Goal: Task Accomplishment & Management: Manage account settings

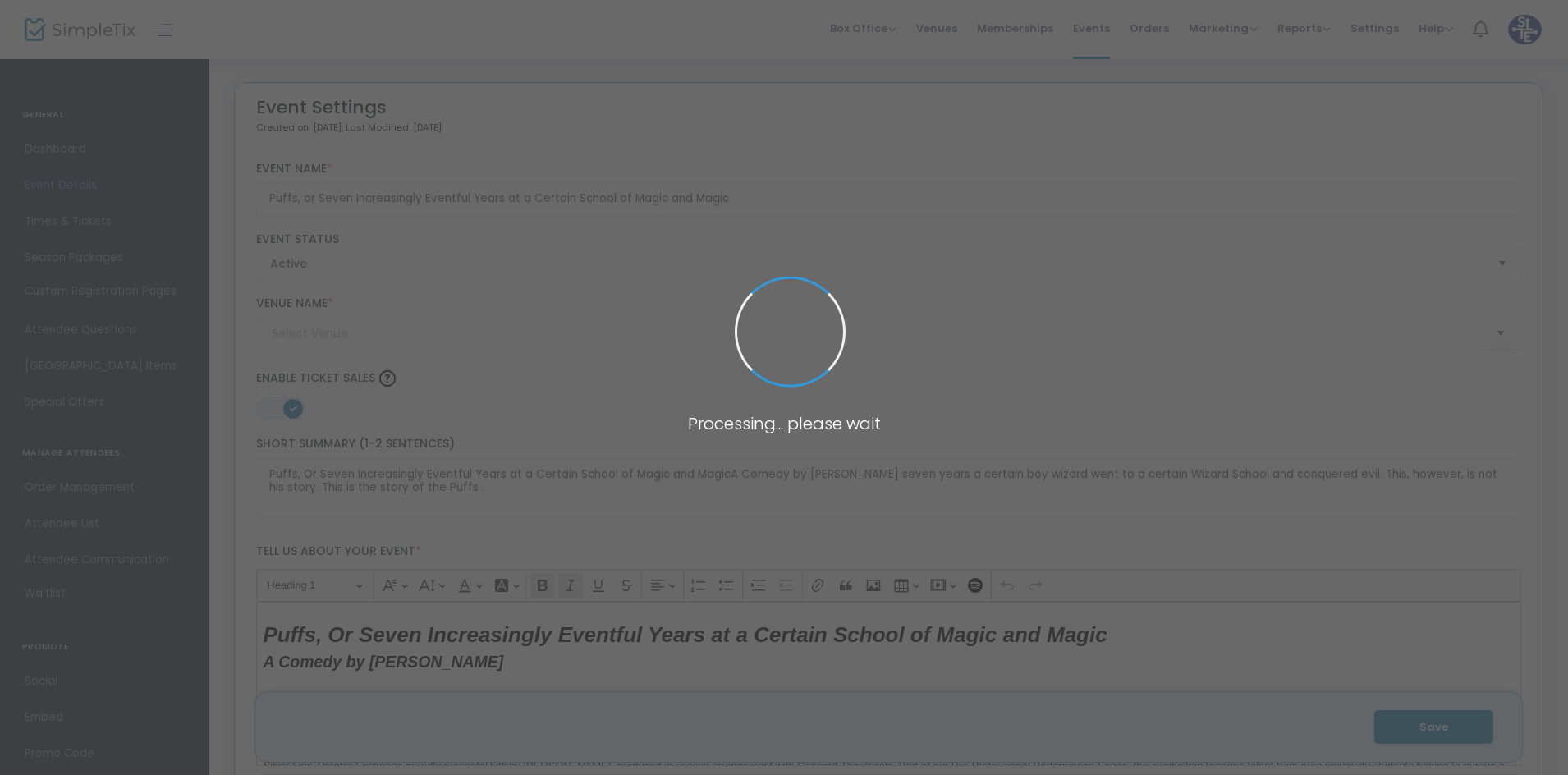
type input "Silver Line Theatre Exchange"
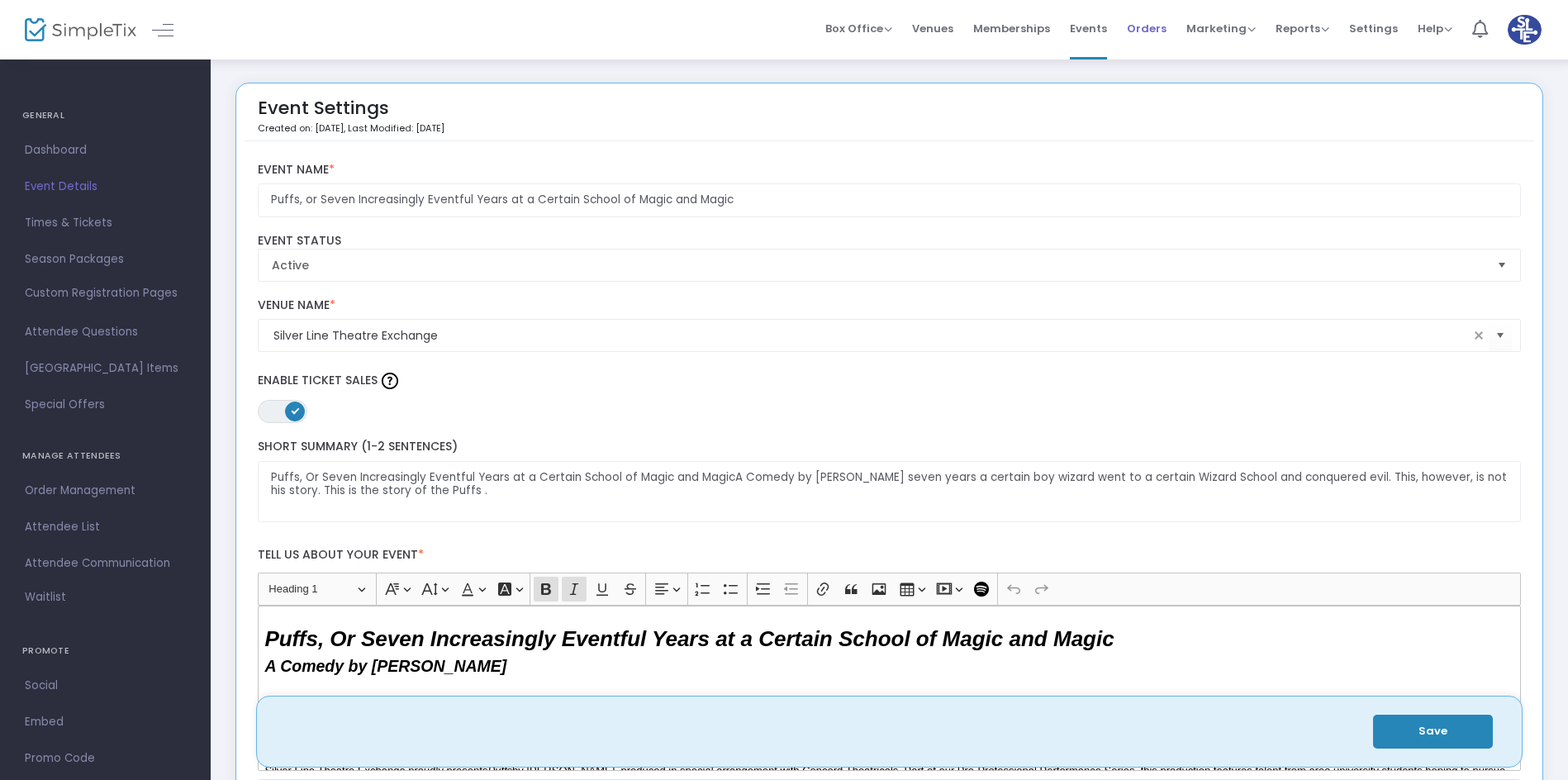
click at [1147, 24] on span "Orders" at bounding box center [1147, 29] width 39 height 42
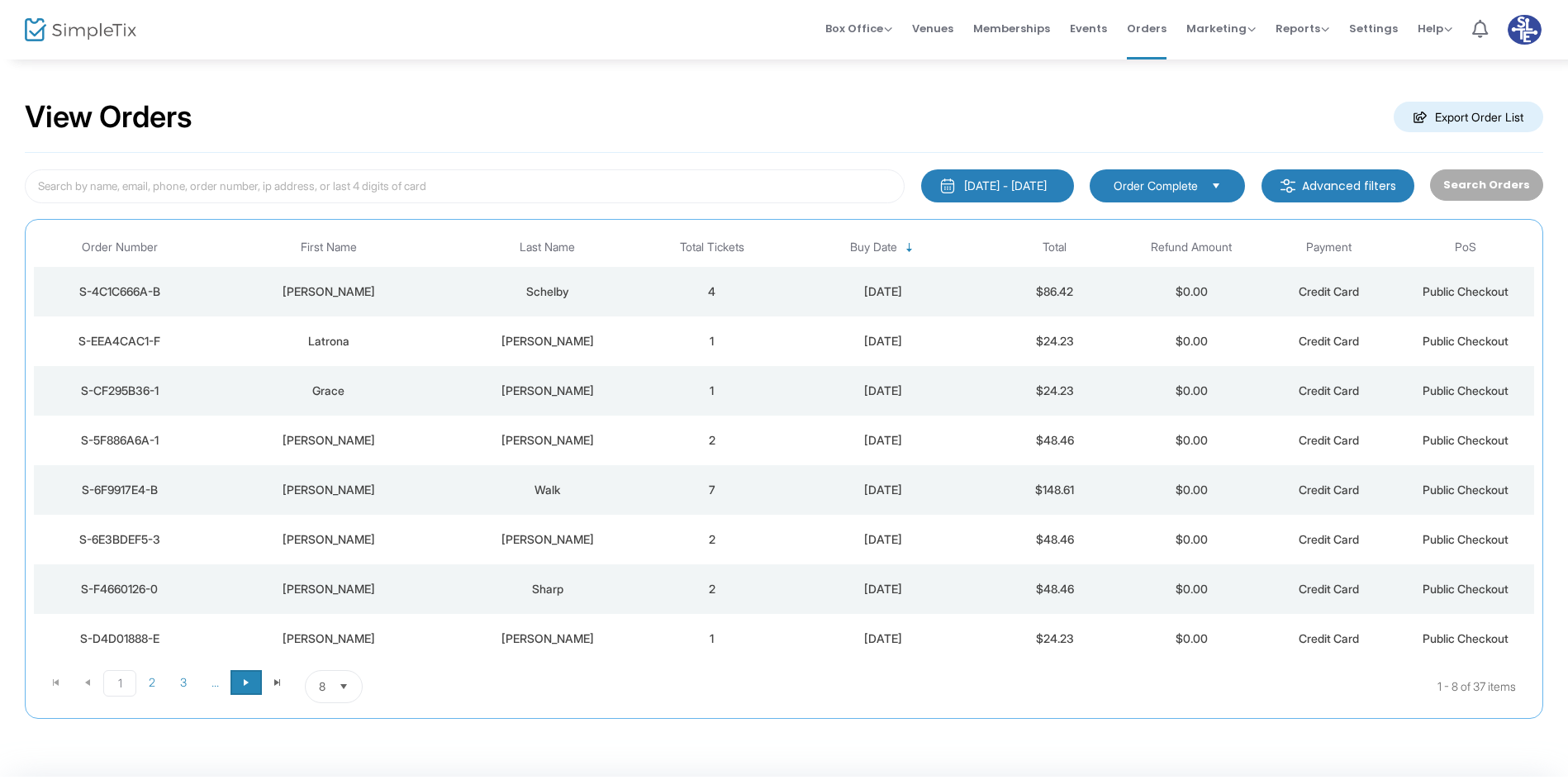
click at [249, 685] on span "Go to the next page" at bounding box center [246, 682] width 13 height 13
click at [790, 302] on td "[DATE]" at bounding box center [883, 291] width 206 height 49
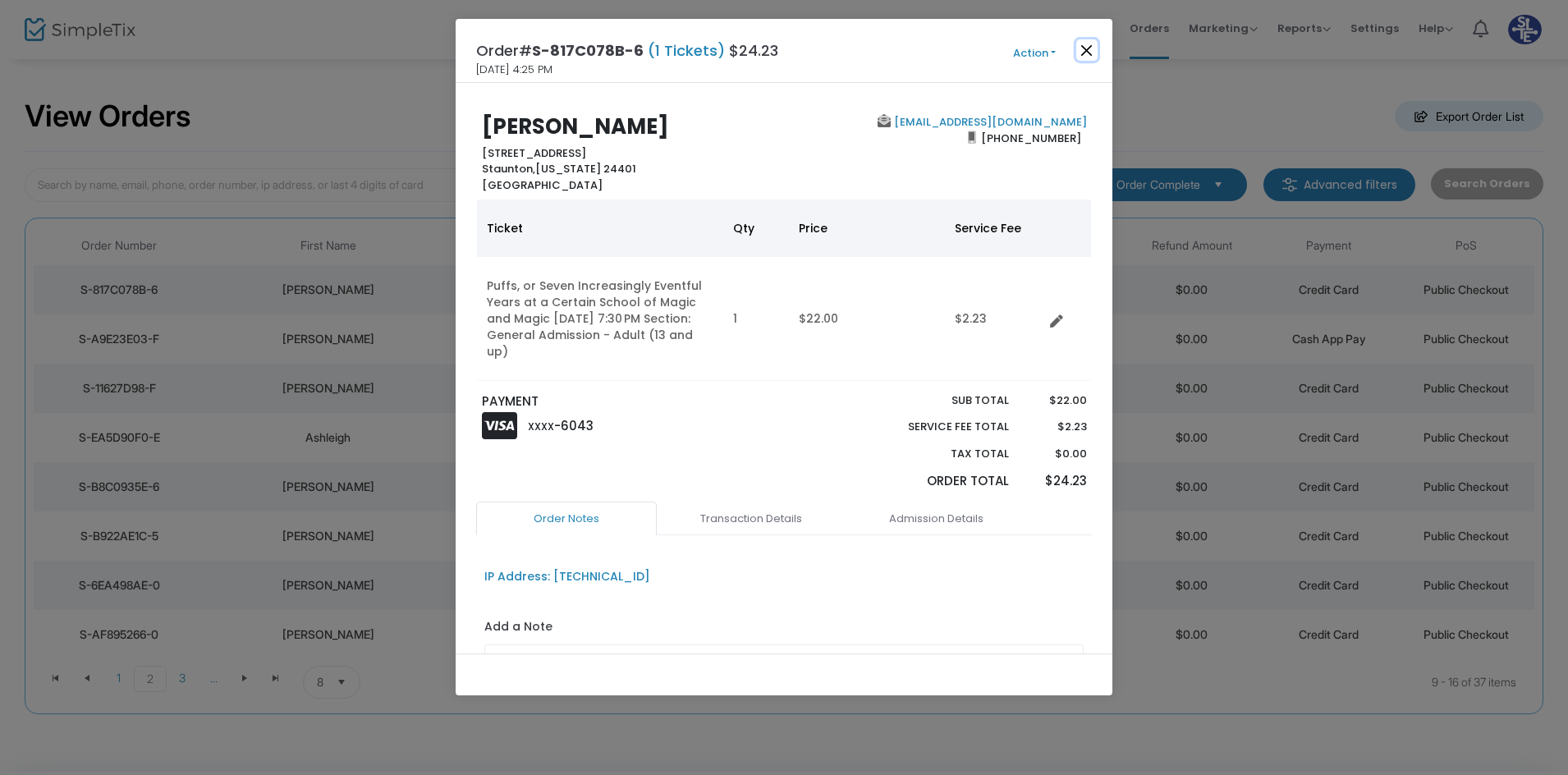
click at [1093, 54] on button "Close" at bounding box center [1086, 50] width 21 height 22
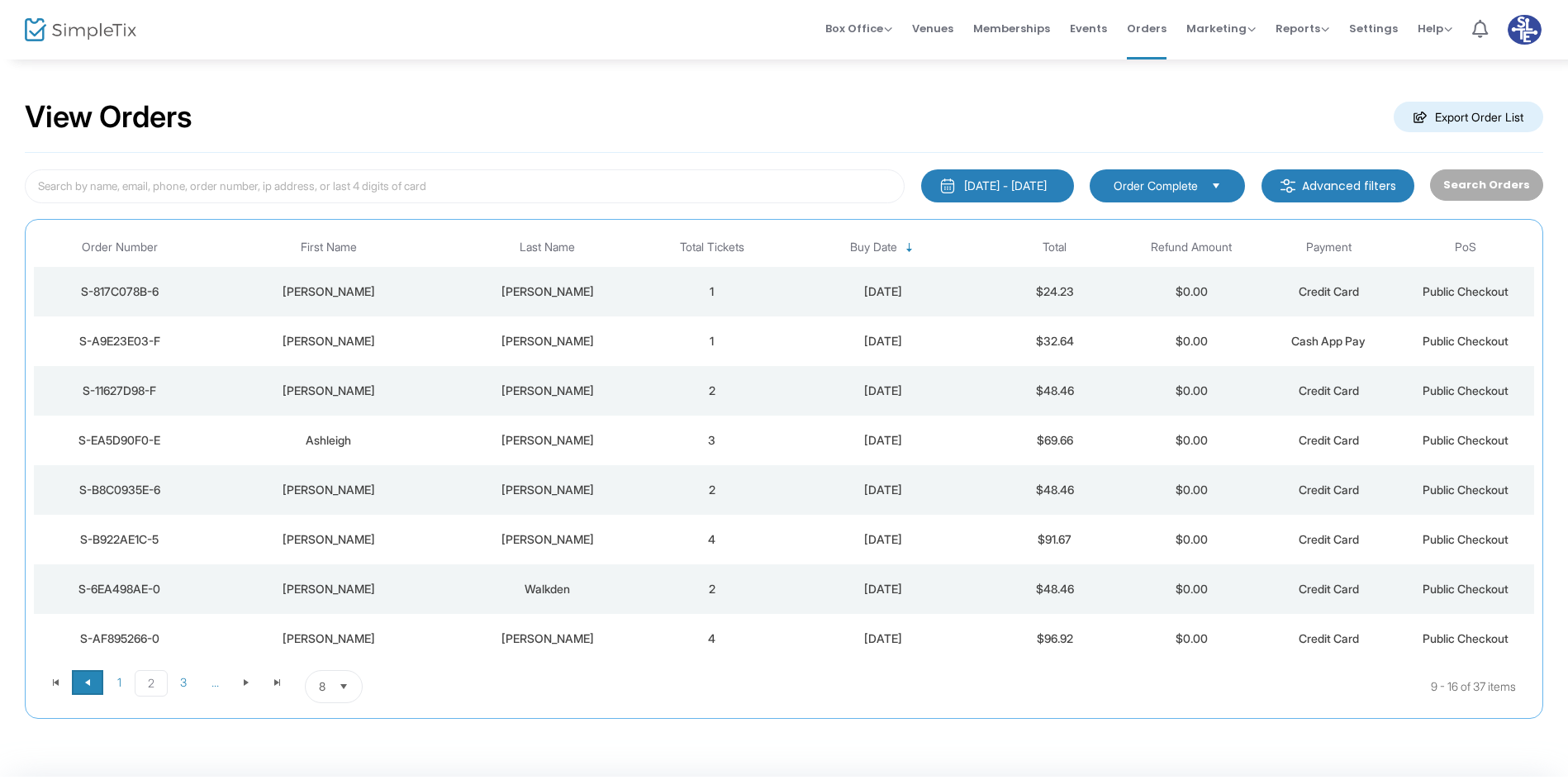
click at [89, 687] on span "Go to the previous page" at bounding box center [87, 682] width 13 height 13
click at [384, 600] on td "[PERSON_NAME]" at bounding box center [328, 589] width 247 height 49
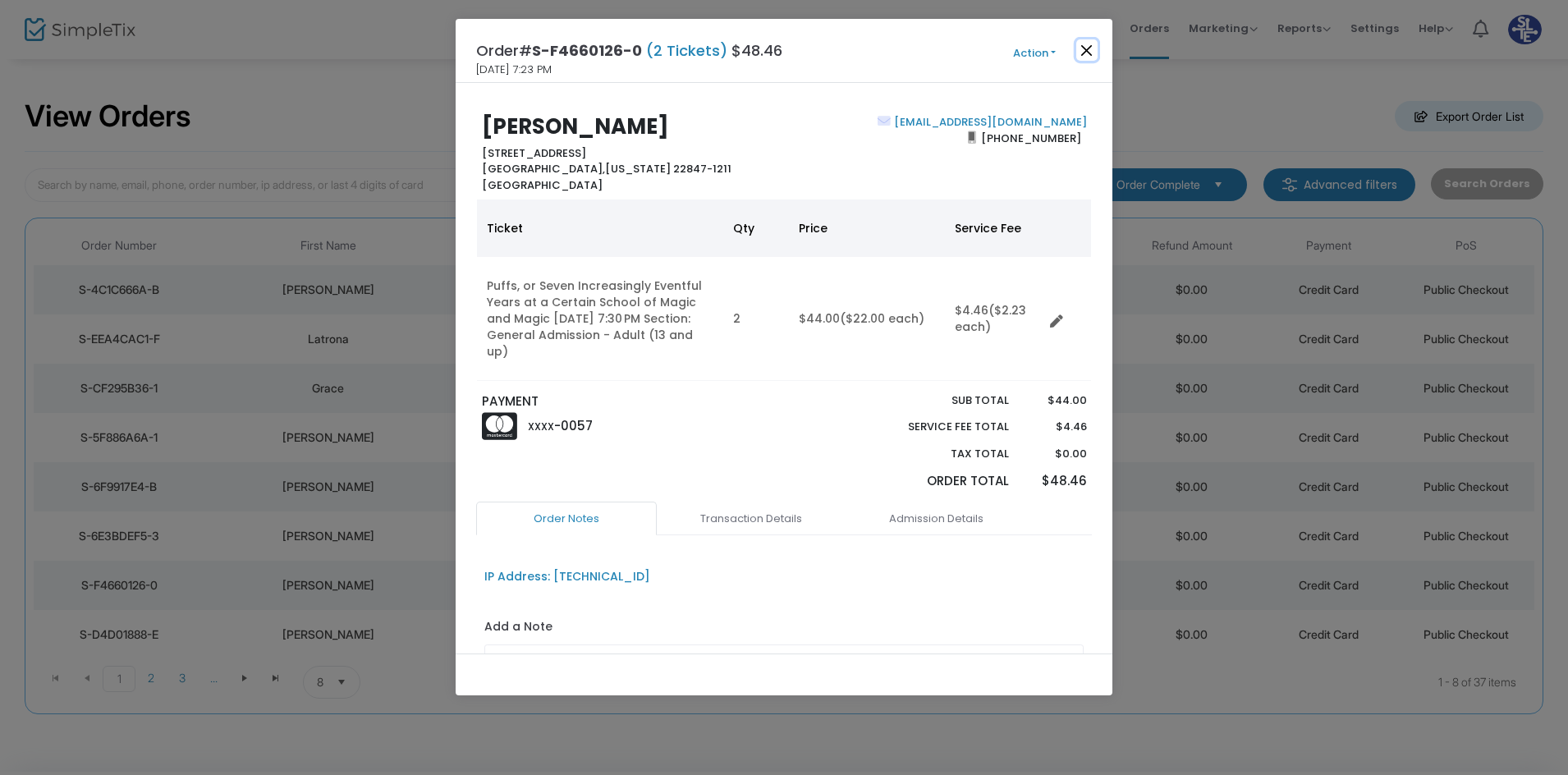
click at [1081, 53] on button "Close" at bounding box center [1086, 50] width 21 height 22
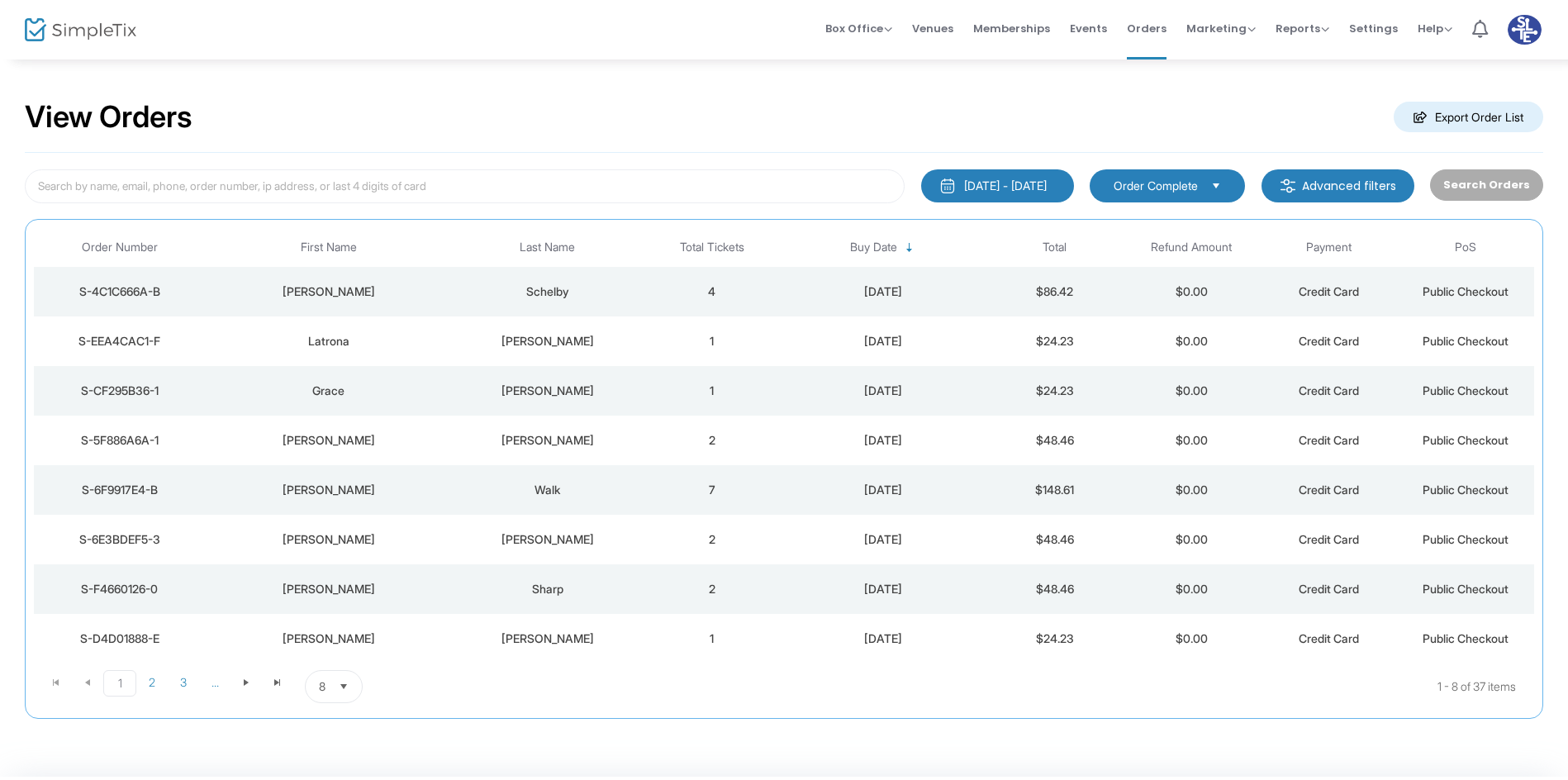
click at [459, 556] on td "[PERSON_NAME]" at bounding box center [548, 539] width 192 height 49
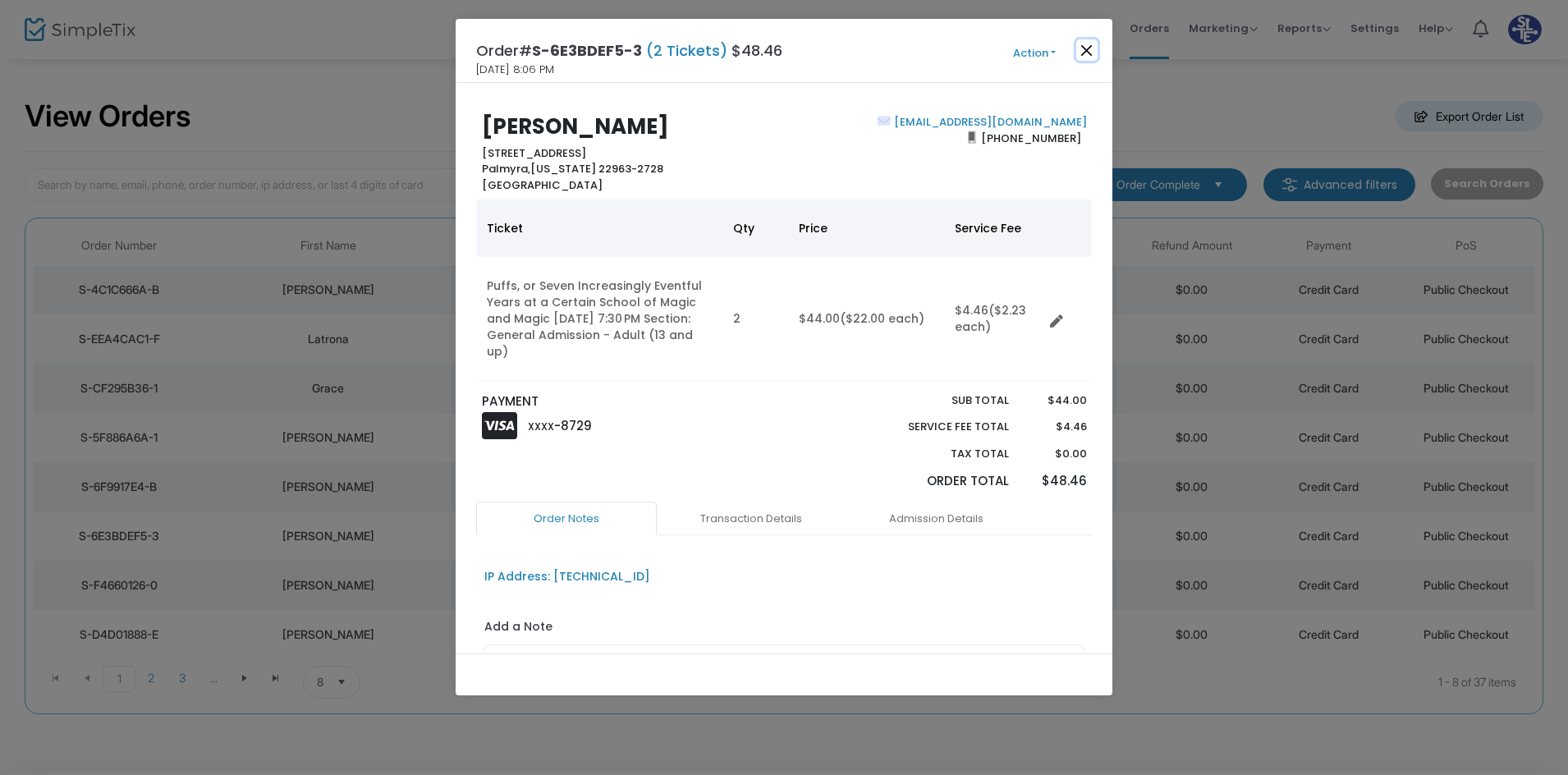
click at [1088, 44] on button "Close" at bounding box center [1086, 50] width 21 height 22
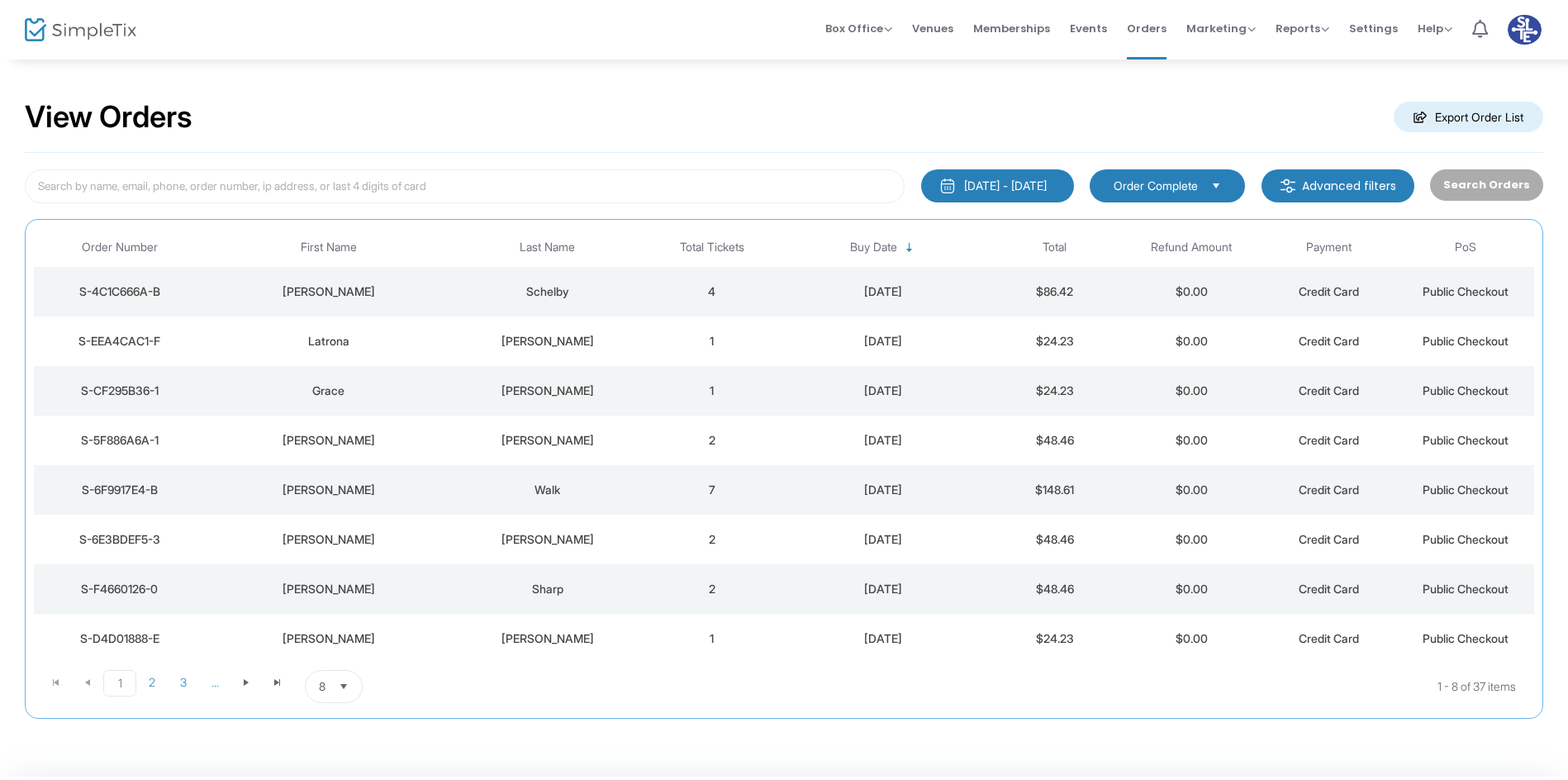
click at [769, 490] on td "7" at bounding box center [711, 490] width 137 height 49
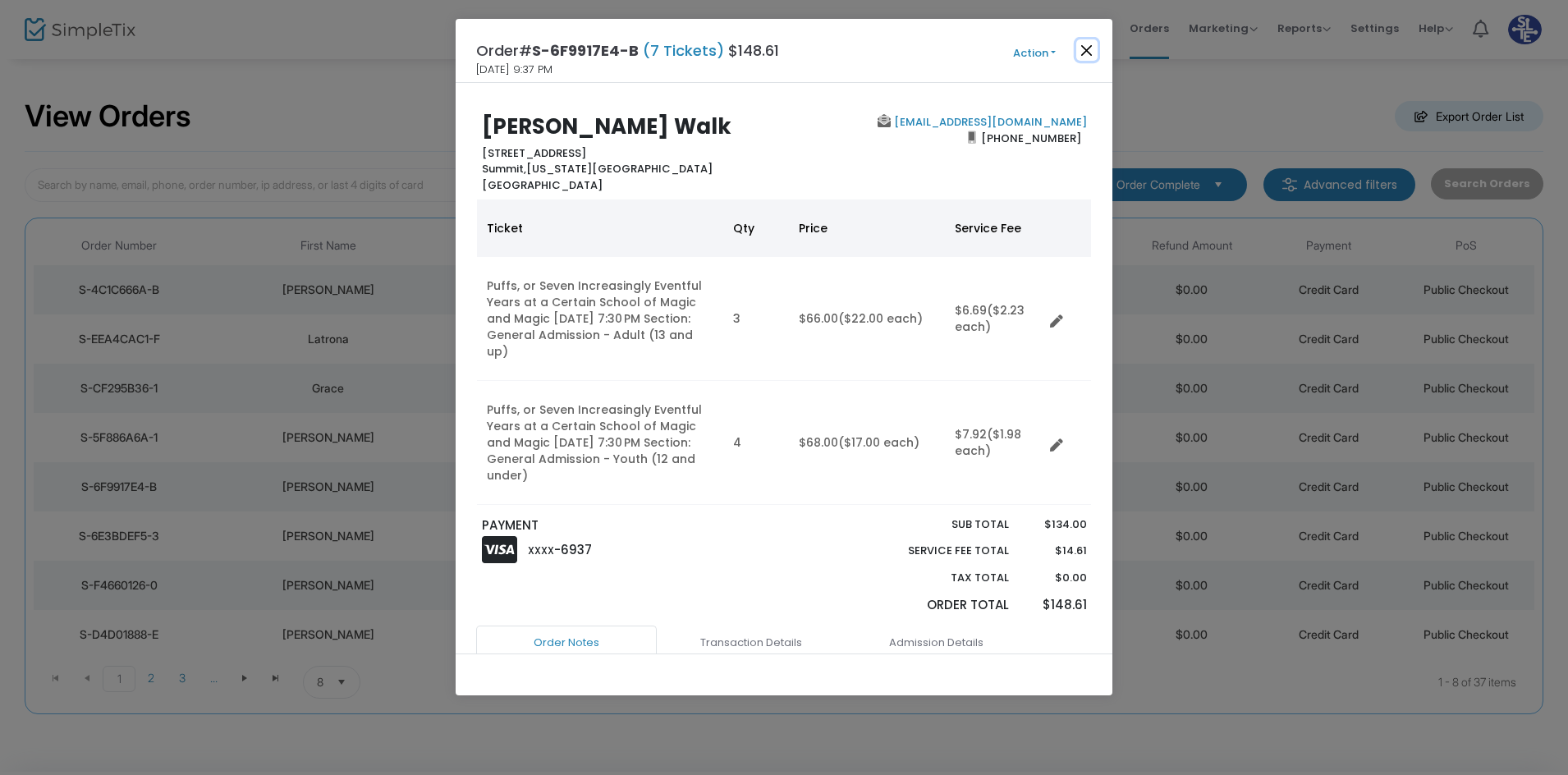
click at [1080, 53] on button "Close" at bounding box center [1086, 50] width 21 height 22
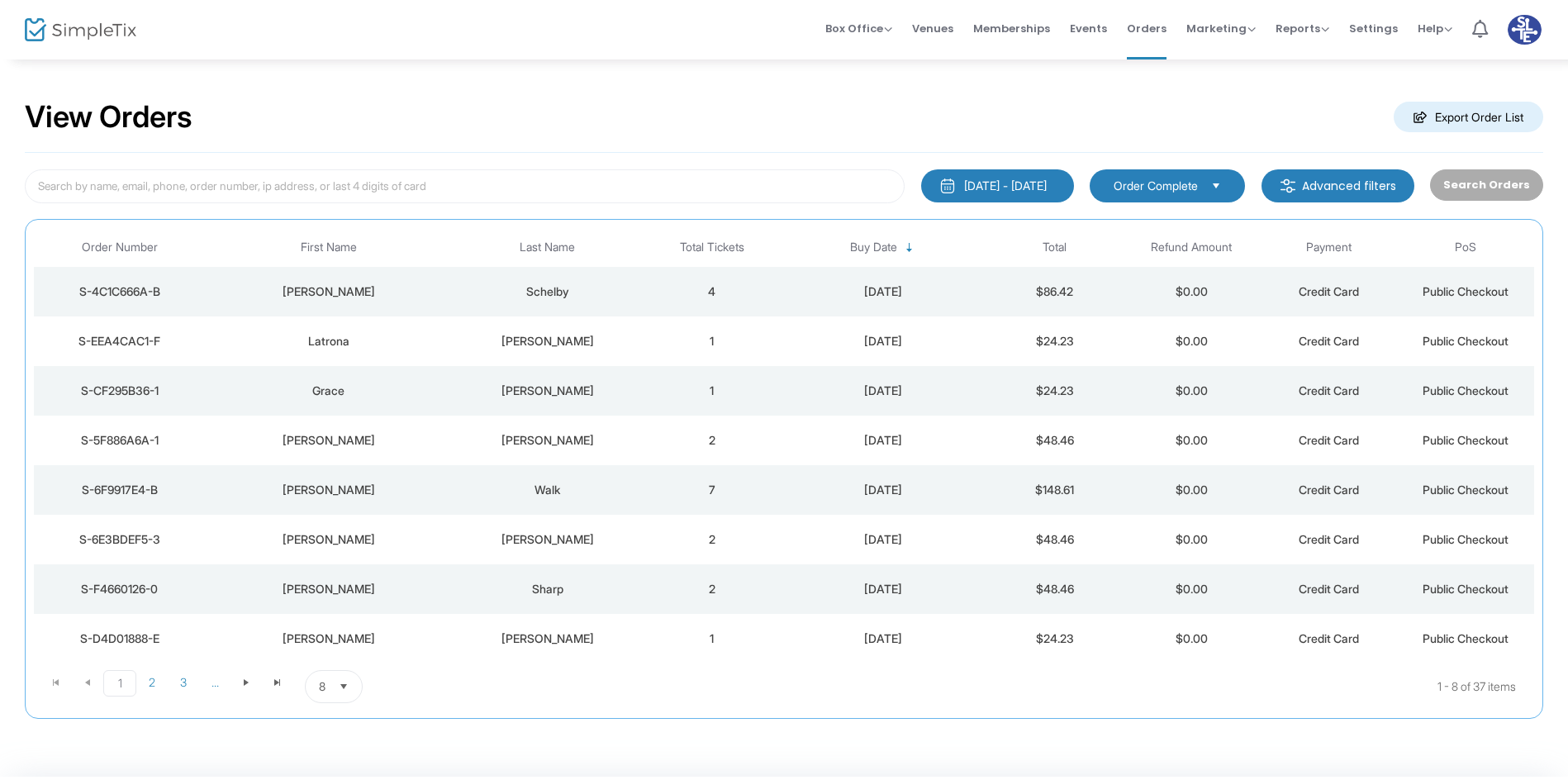
click at [597, 443] on div "Turner" at bounding box center [548, 440] width 183 height 17
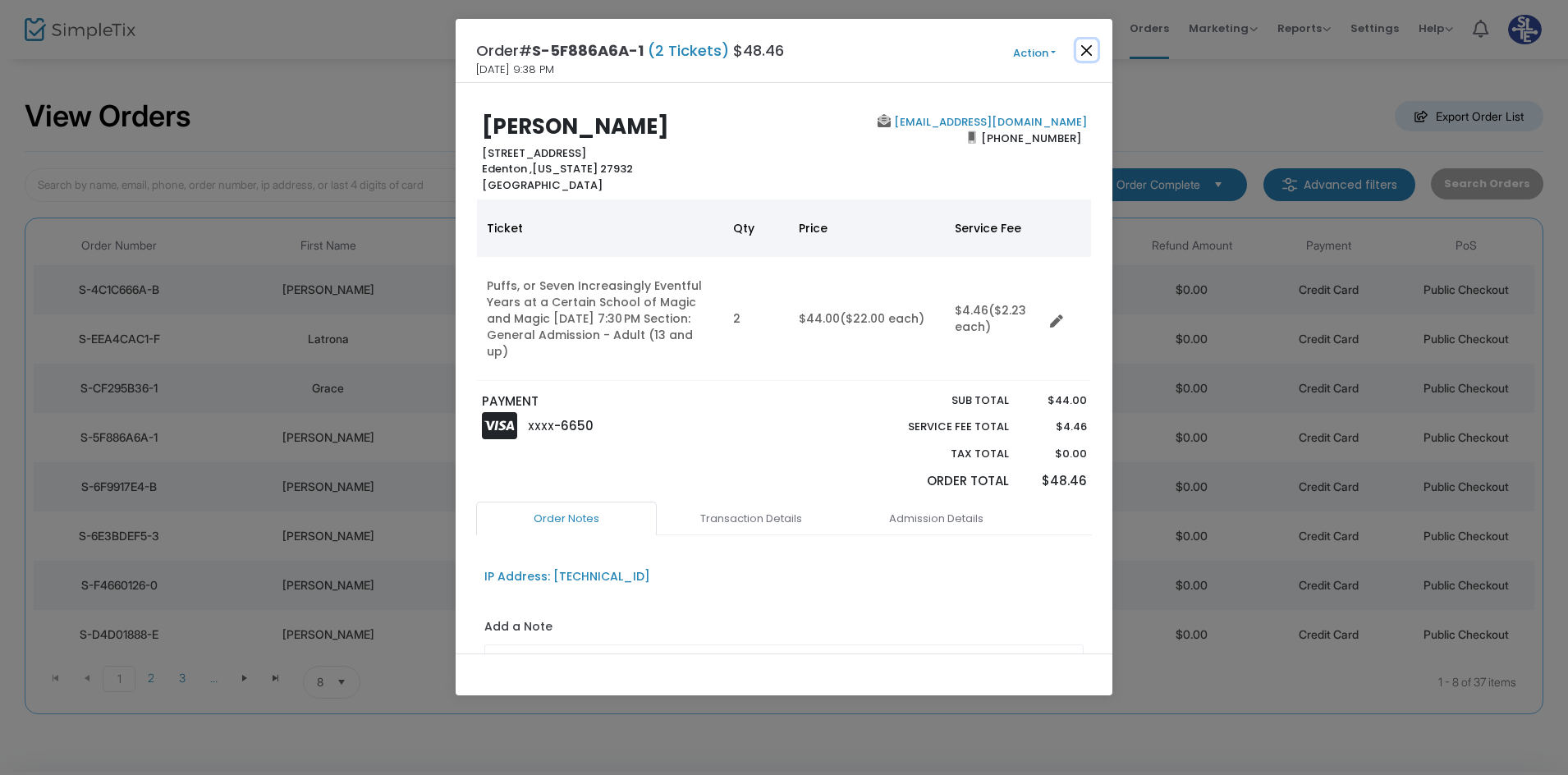
click at [1079, 53] on button "Close" at bounding box center [1086, 50] width 21 height 22
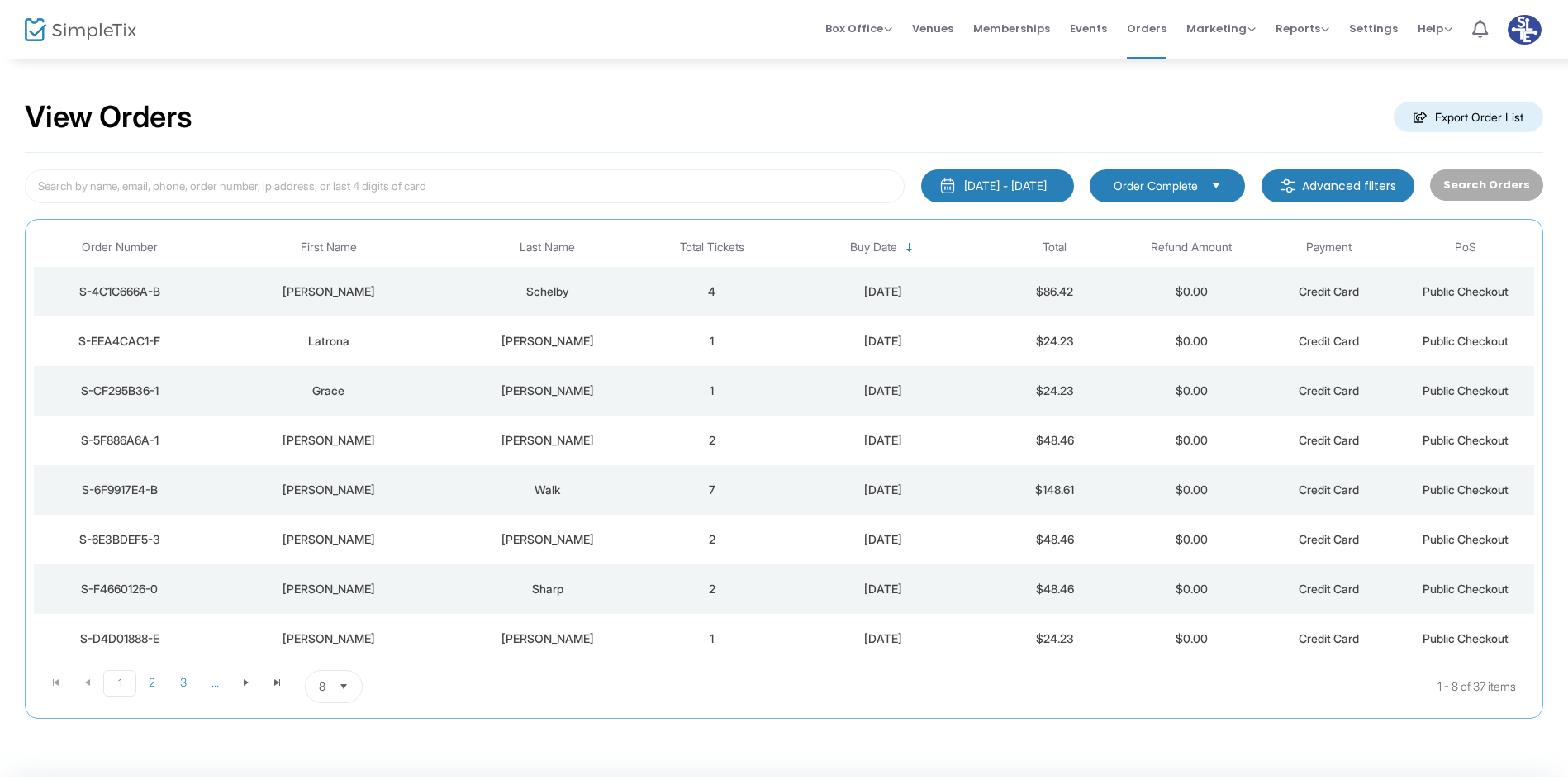
click at [633, 395] on div "Cochran" at bounding box center [548, 390] width 183 height 17
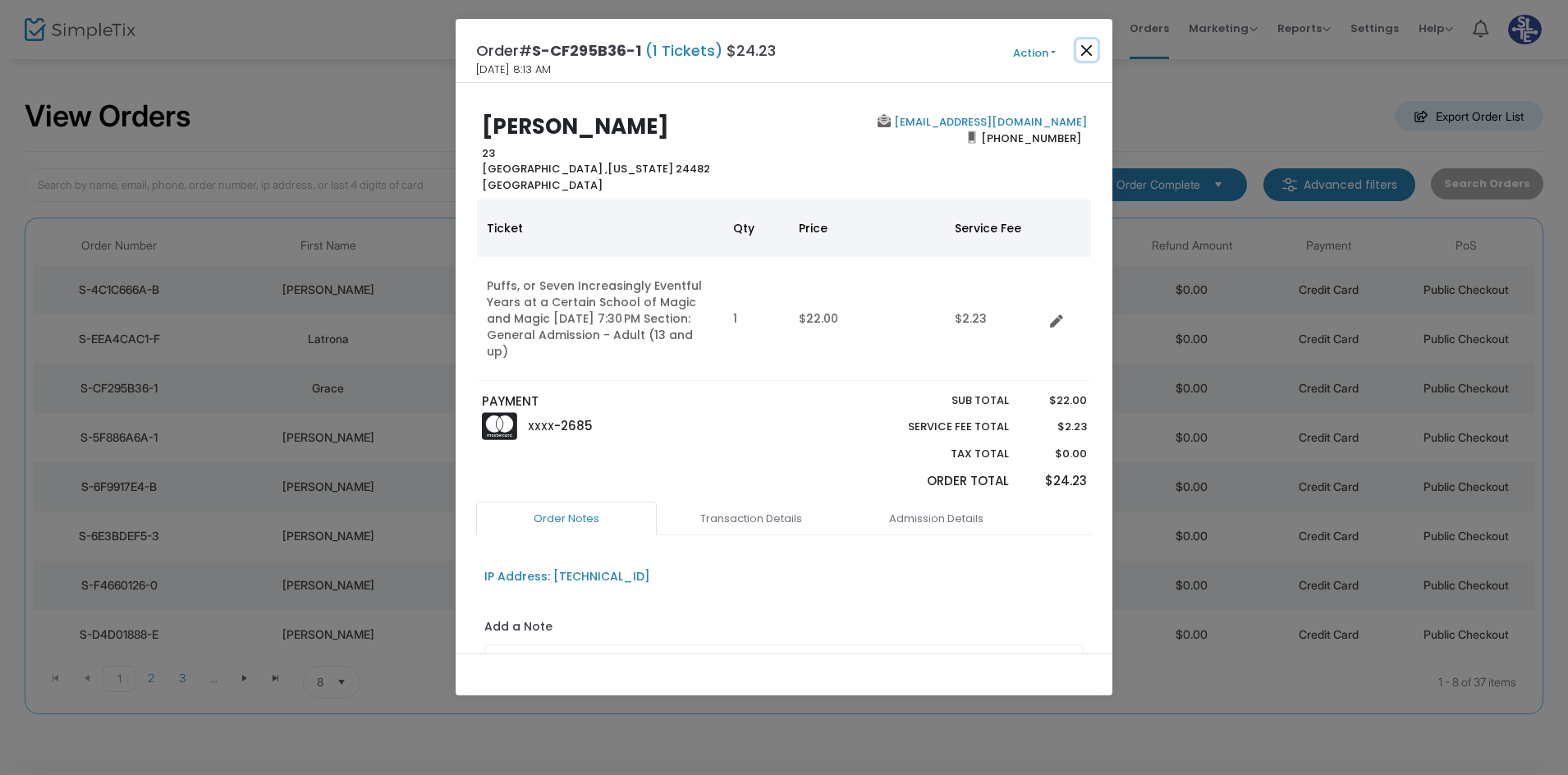
click at [1089, 43] on button "Close" at bounding box center [1086, 50] width 21 height 22
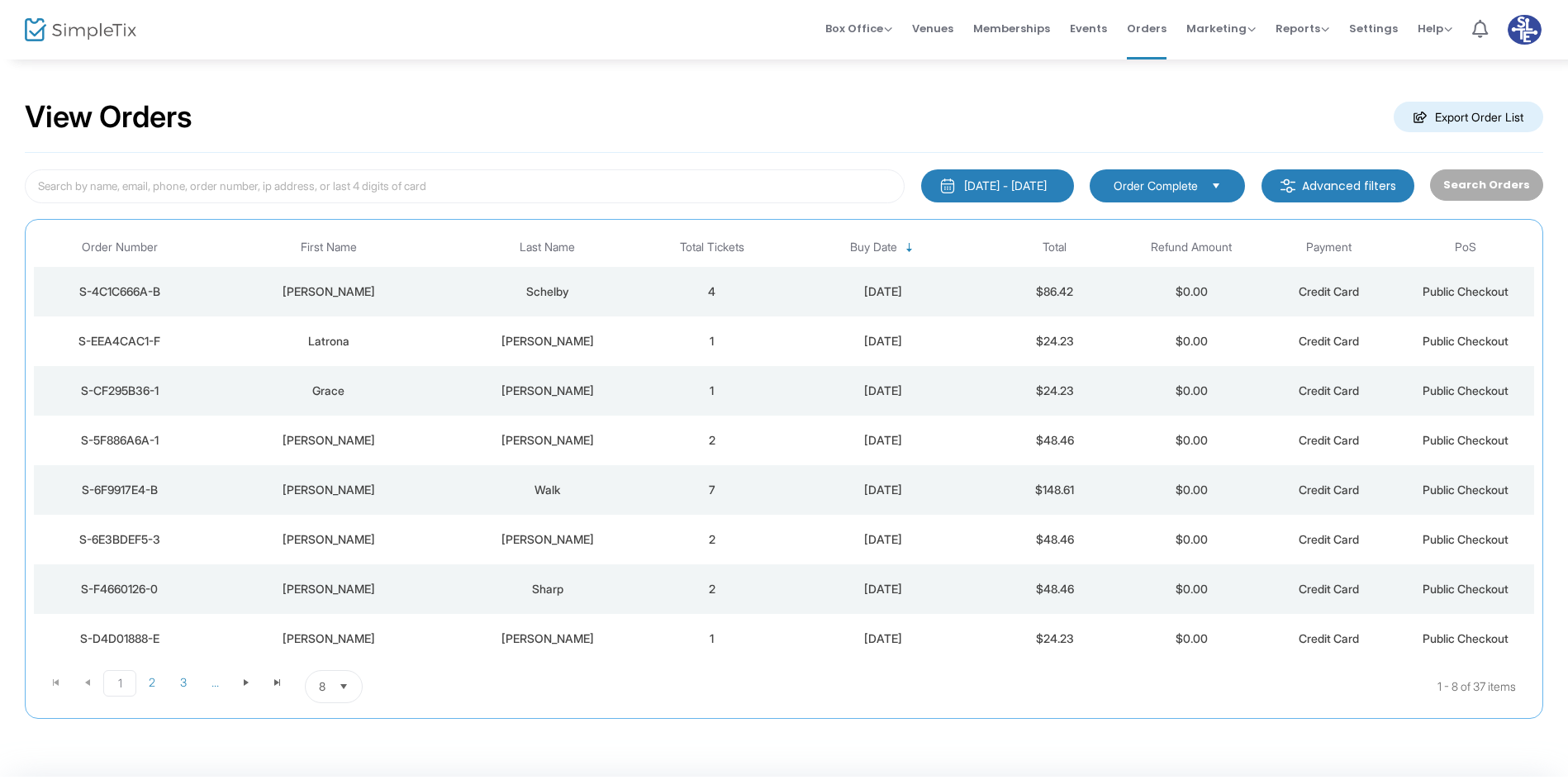
click at [774, 346] on td "1" at bounding box center [711, 341] width 137 height 49
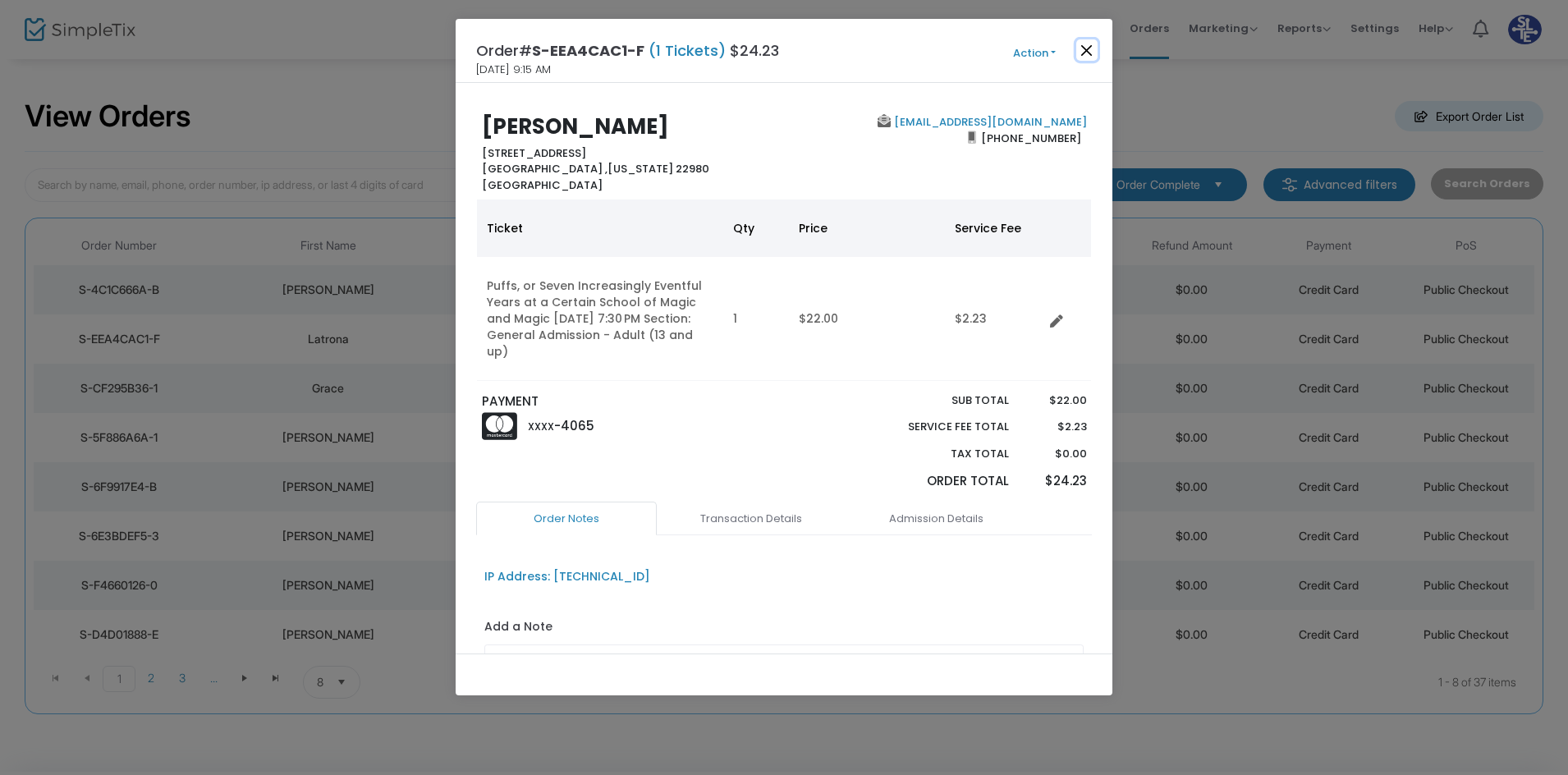
click at [1082, 49] on button "Close" at bounding box center [1086, 50] width 21 height 22
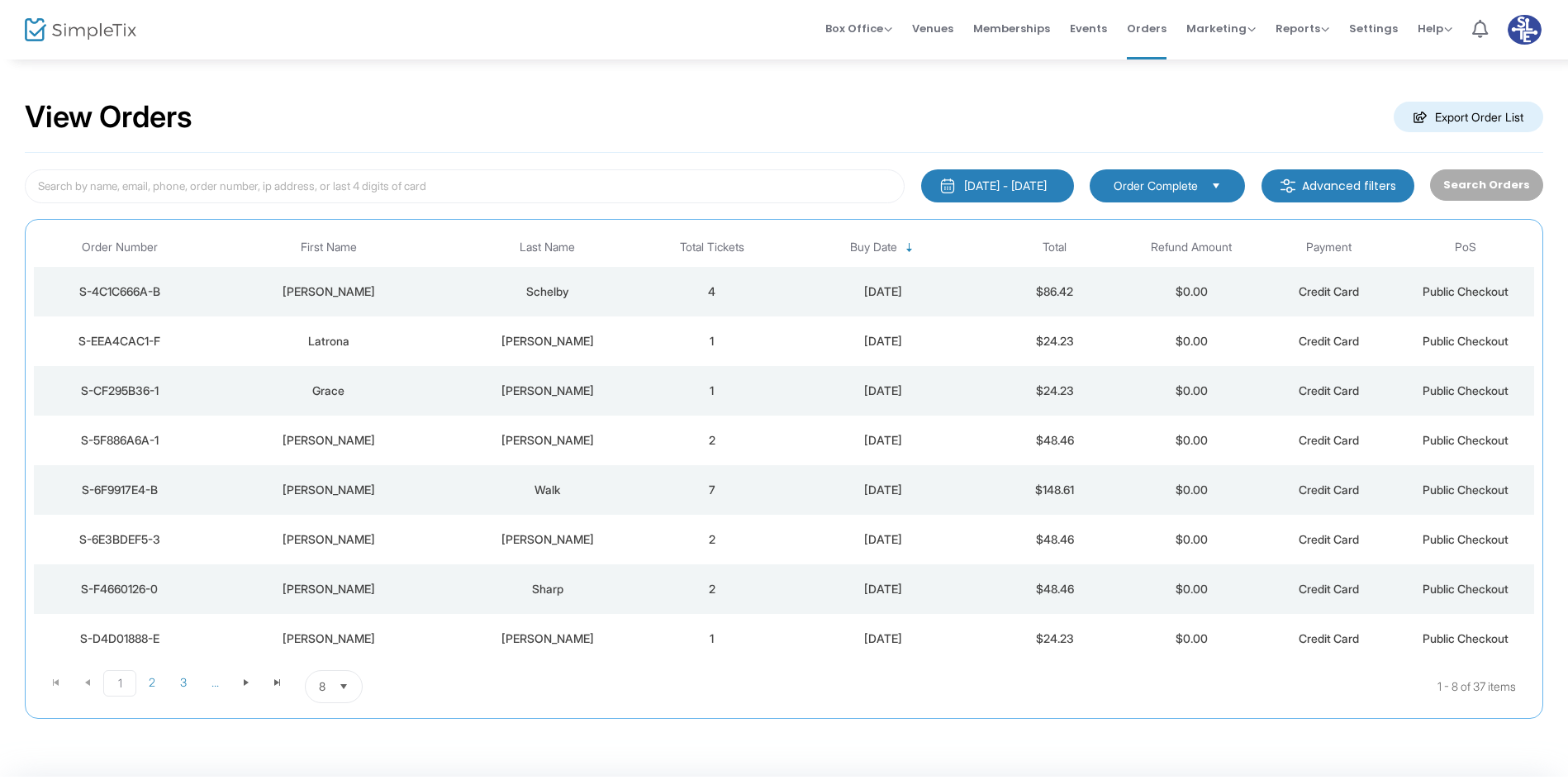
click at [629, 303] on td "Schelby" at bounding box center [548, 291] width 192 height 49
click at [571, 384] on div "Cochran" at bounding box center [548, 390] width 183 height 17
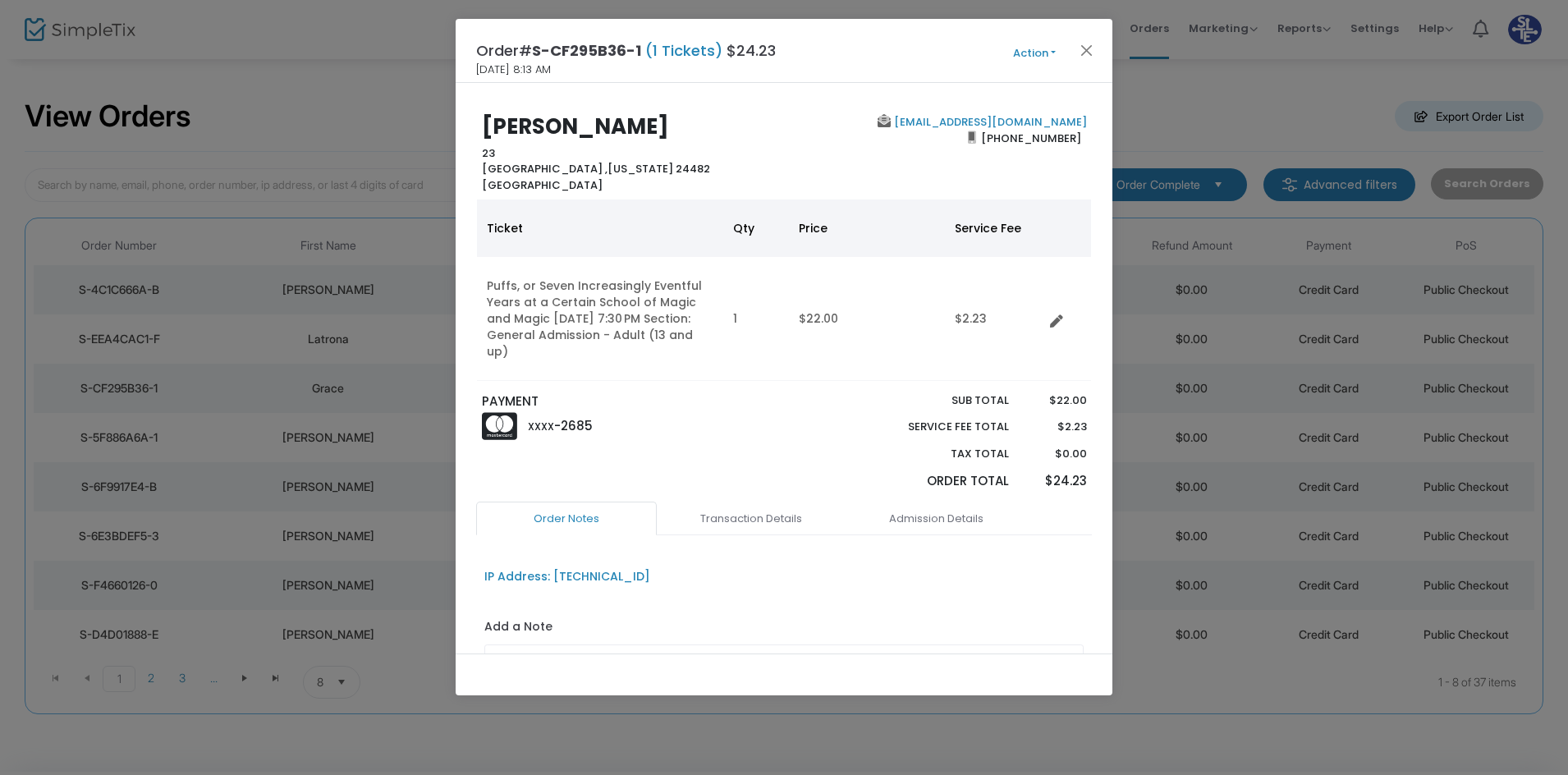
click at [1101, 59] on span "Action Mark Admitted Edit Order Edit Attendee Details Add Another Ticket Print …" at bounding box center [1065, 51] width 95 height 18
click at [1096, 54] on button "Close" at bounding box center [1086, 50] width 21 height 22
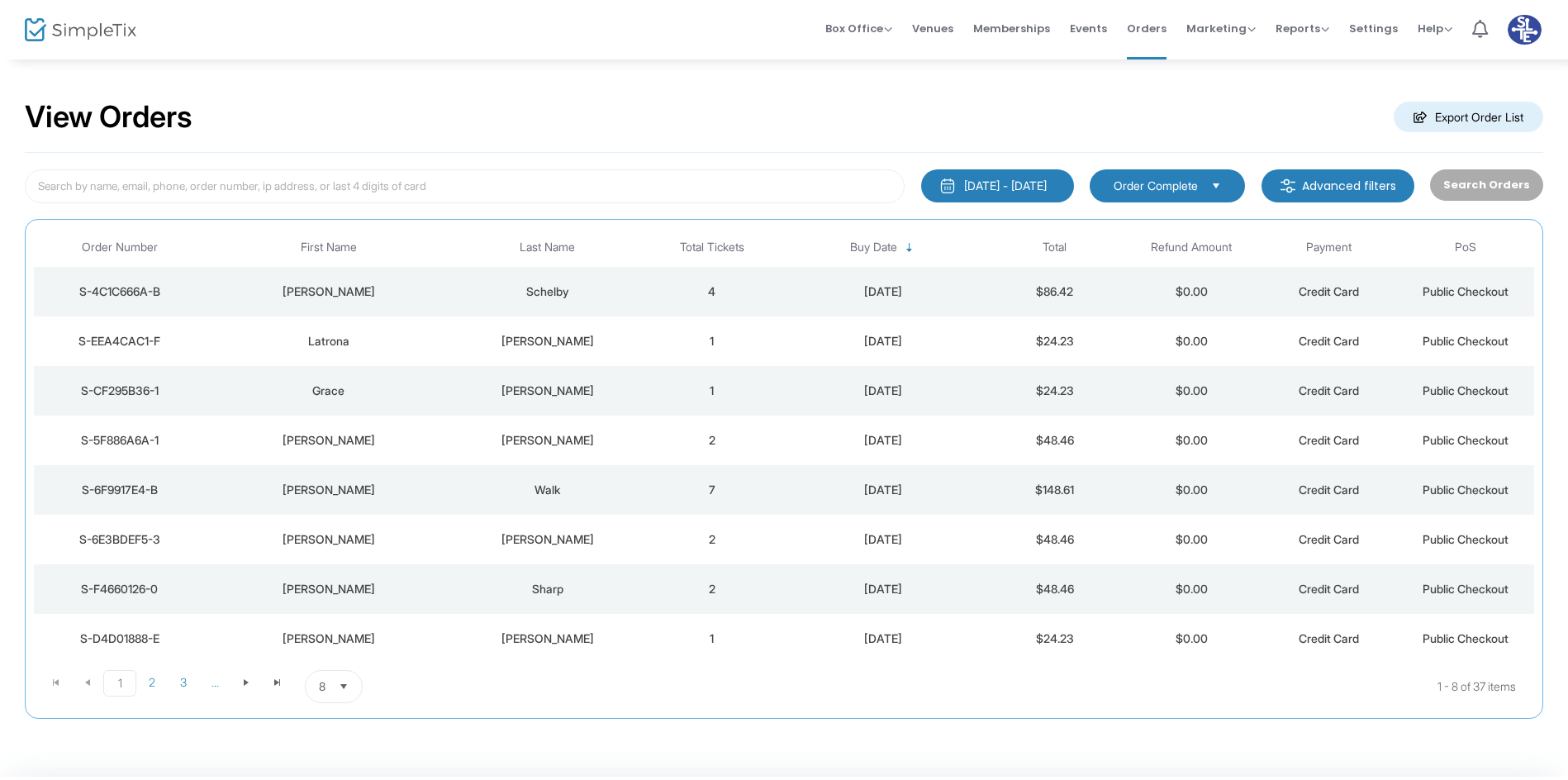
click at [570, 497] on div "Walk" at bounding box center [548, 490] width 183 height 17
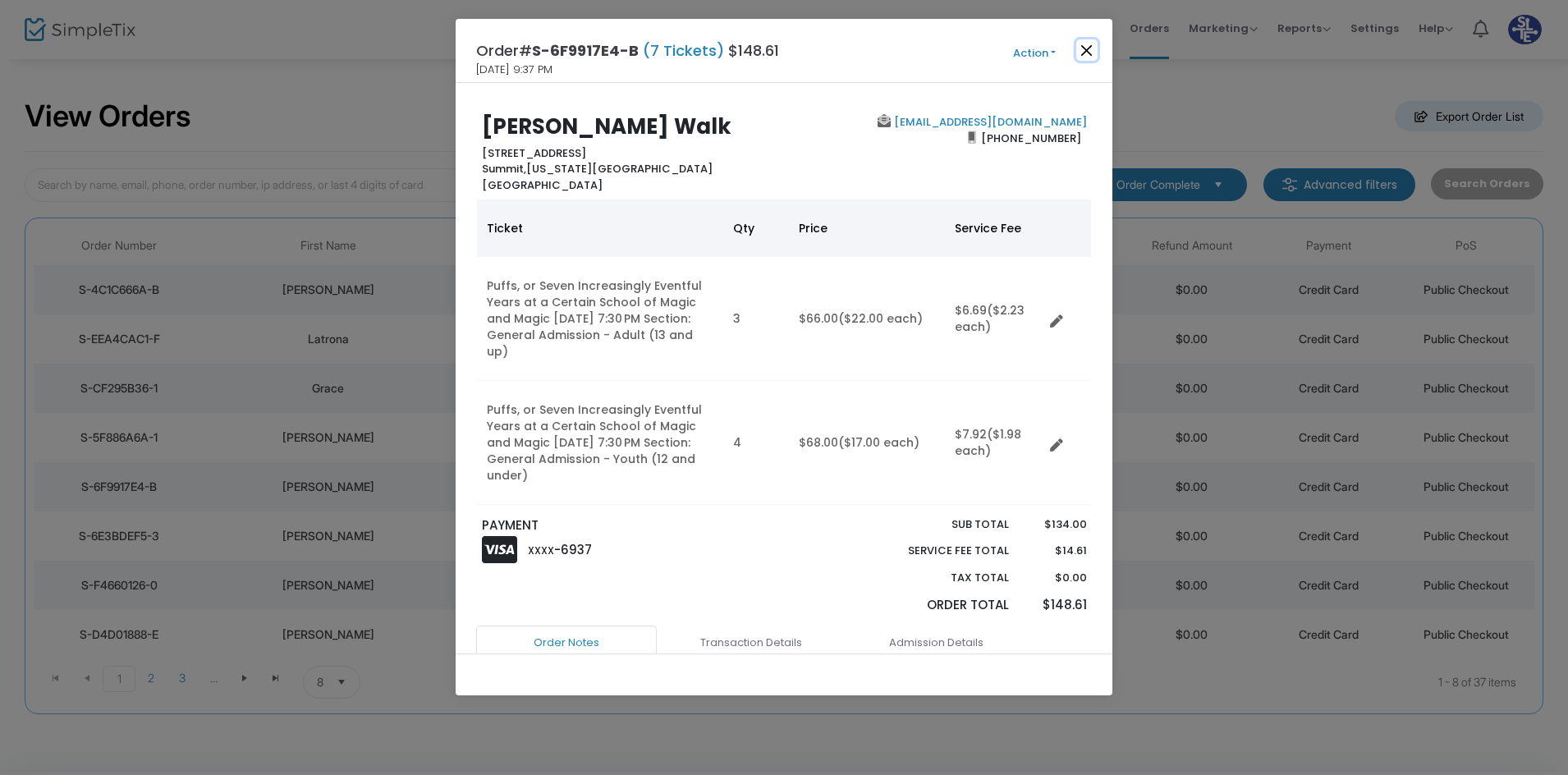
click at [1090, 59] on button "Close" at bounding box center [1086, 50] width 21 height 22
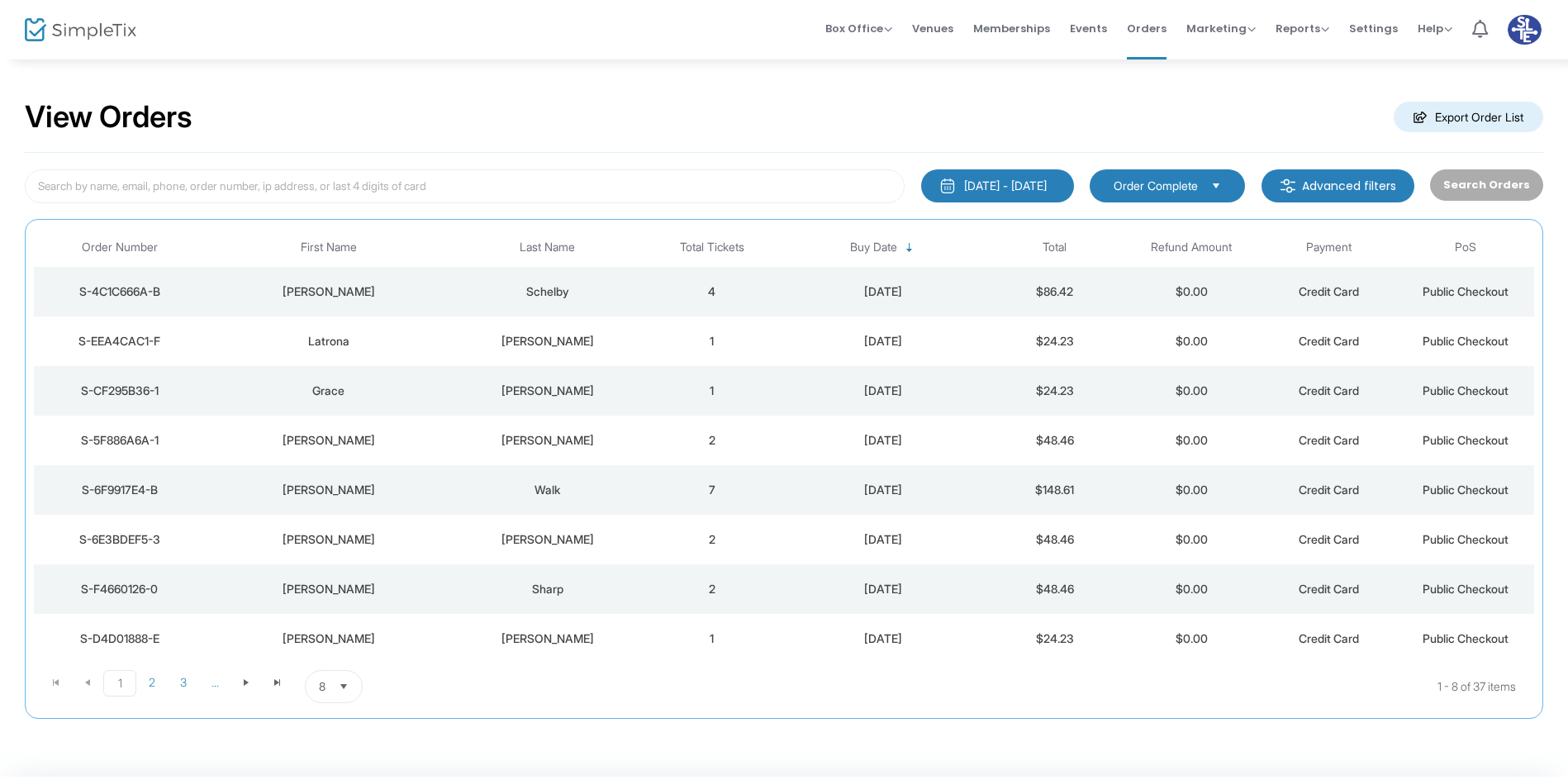
click at [570, 647] on td "Steele" at bounding box center [548, 638] width 192 height 49
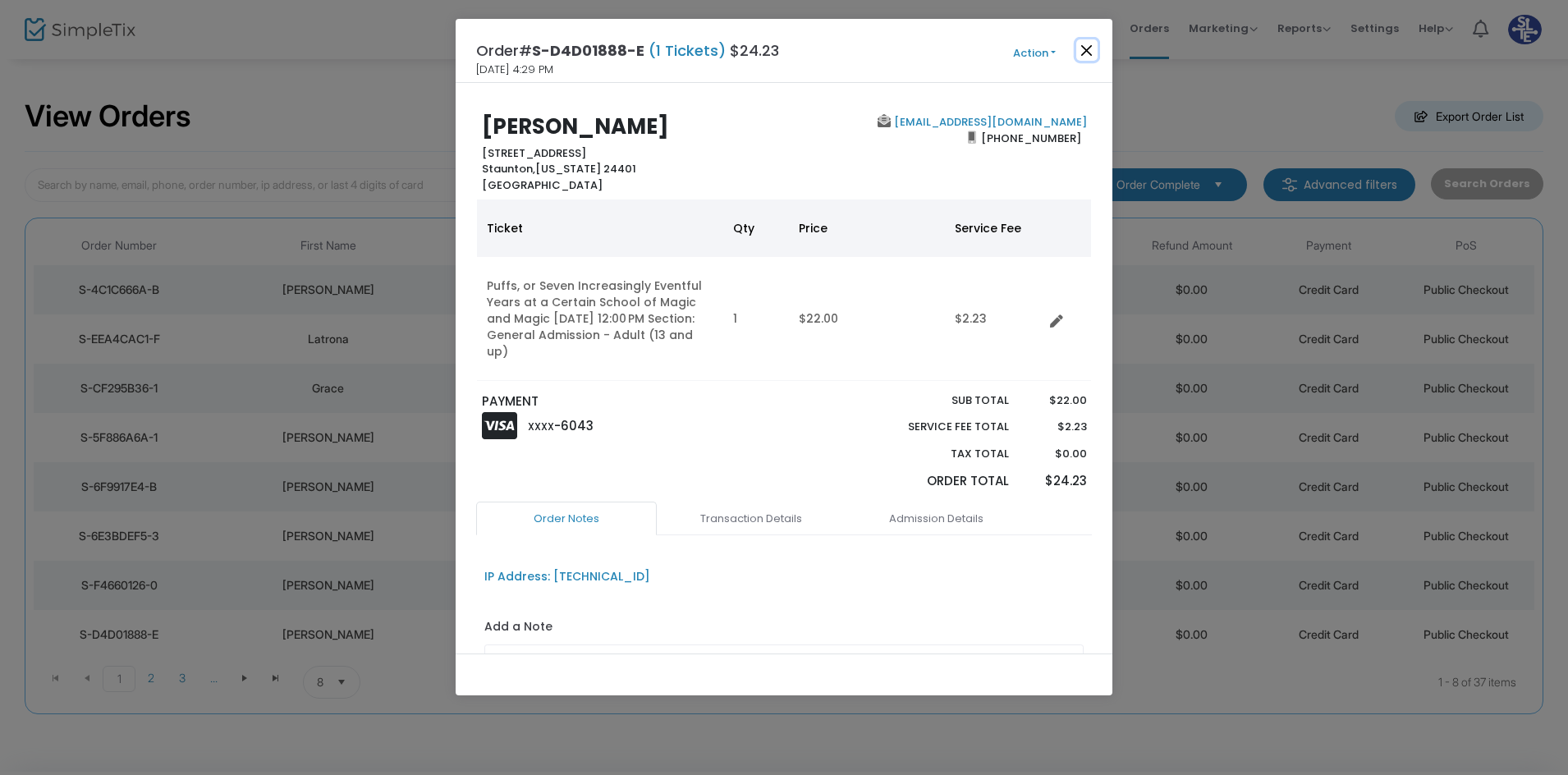
click at [1084, 54] on button "Close" at bounding box center [1086, 50] width 21 height 22
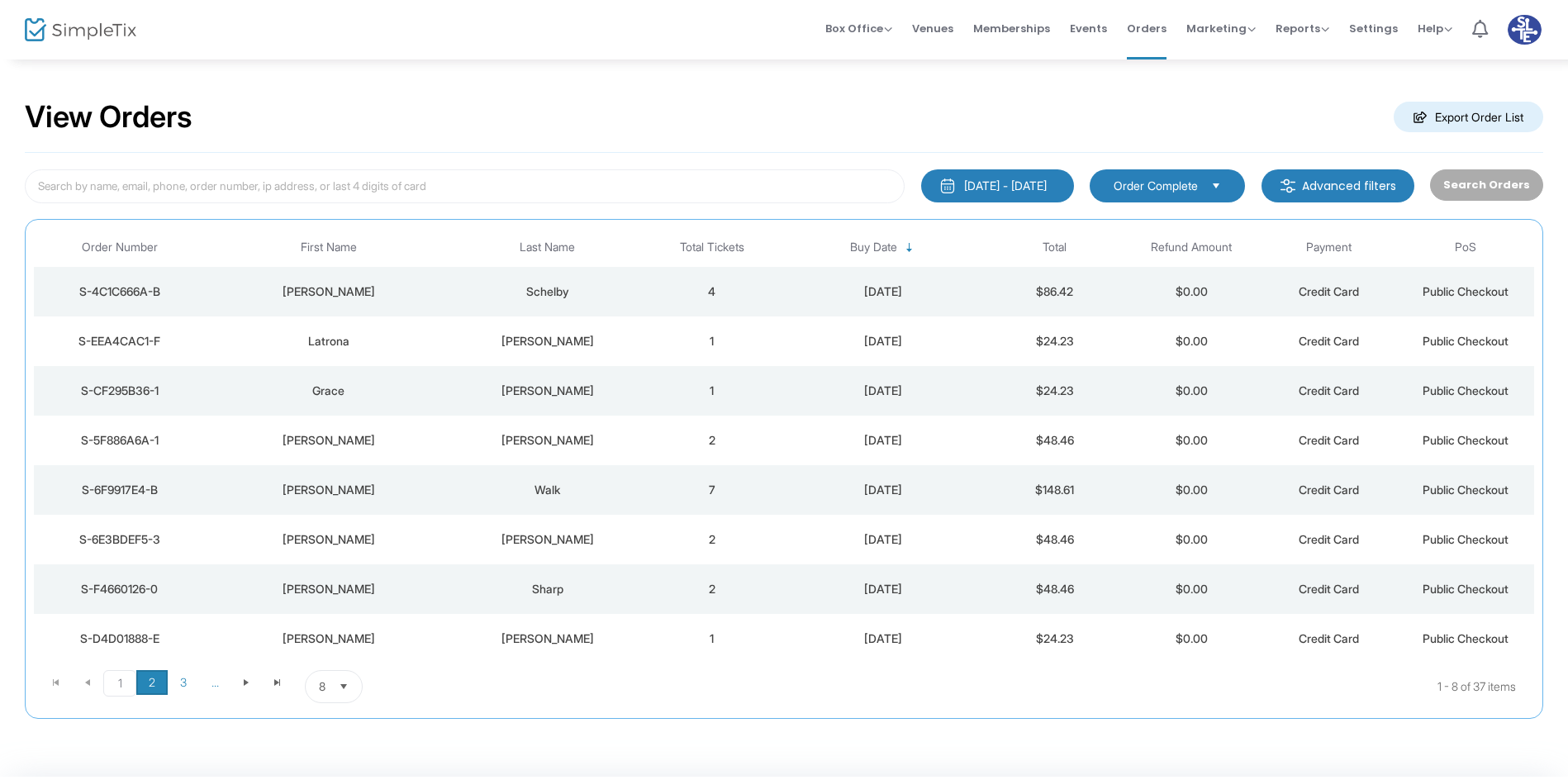
click at [159, 676] on span "2" at bounding box center [152, 682] width 31 height 25
click at [500, 343] on div "Showalter" at bounding box center [548, 341] width 183 height 17
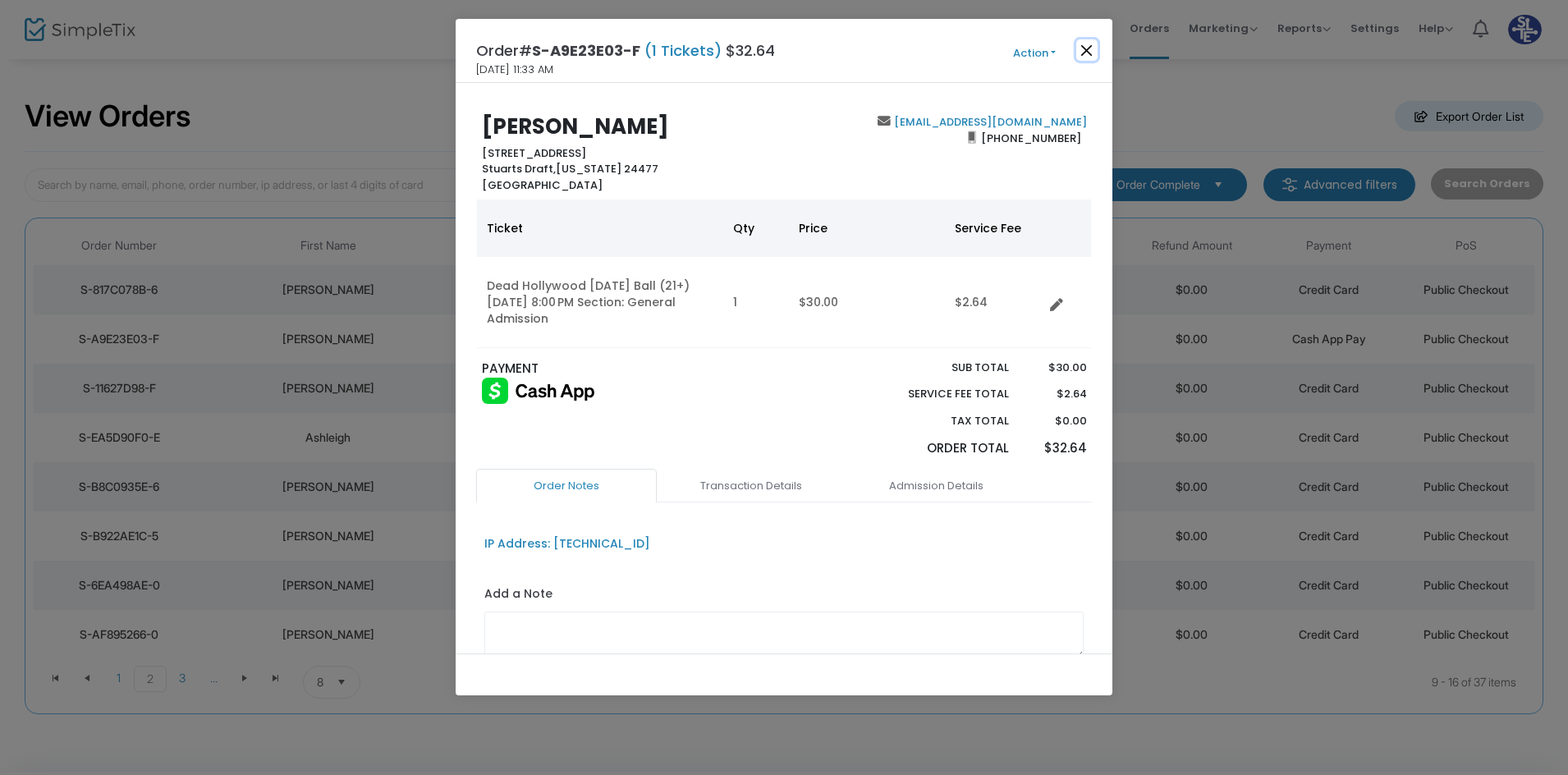
click at [1091, 44] on button "Close" at bounding box center [1086, 50] width 21 height 22
